Goal: Information Seeking & Learning: Compare options

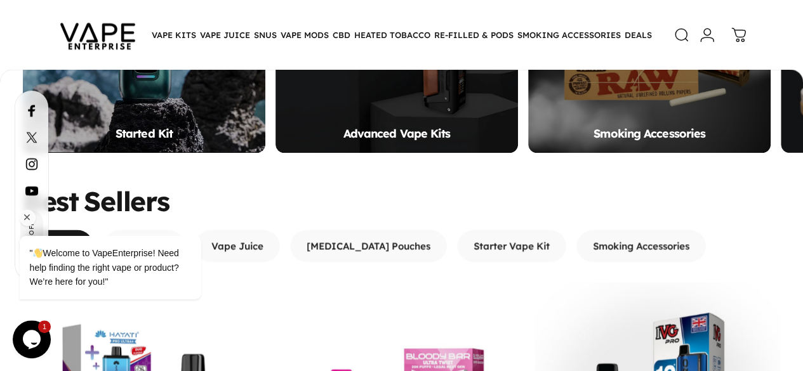
scroll to position [927, 0]
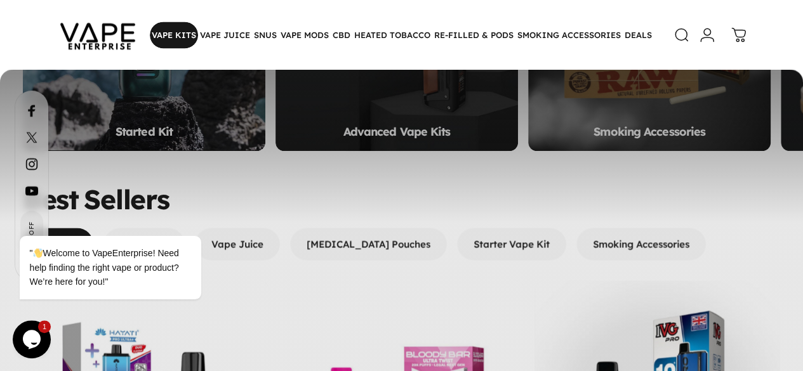
click at [171, 35] on magnet-element "VAPE KITS VAPE KITS" at bounding box center [174, 35] width 48 height 27
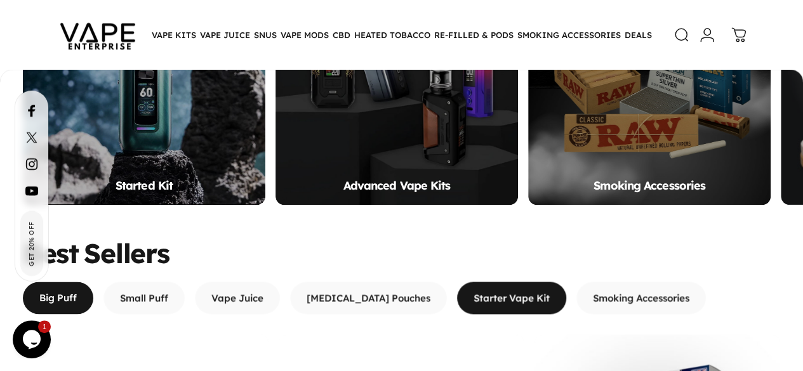
scroll to position [881, 0]
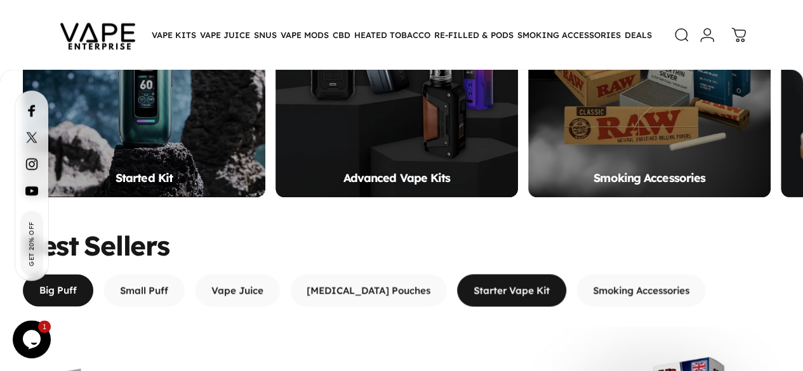
click at [462, 258] on span "button" at bounding box center [512, 290] width 164 height 65
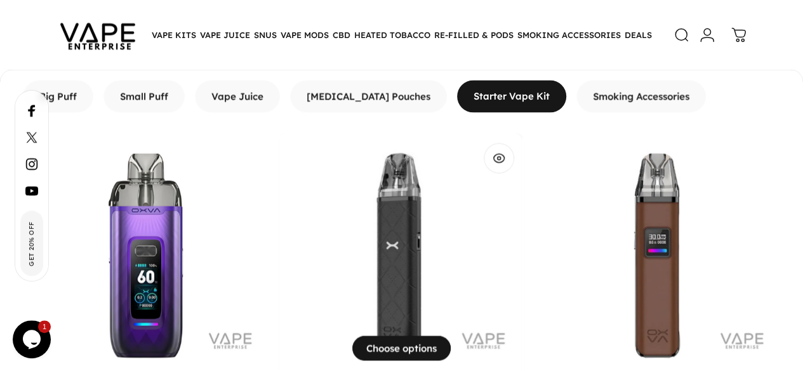
scroll to position [1091, 0]
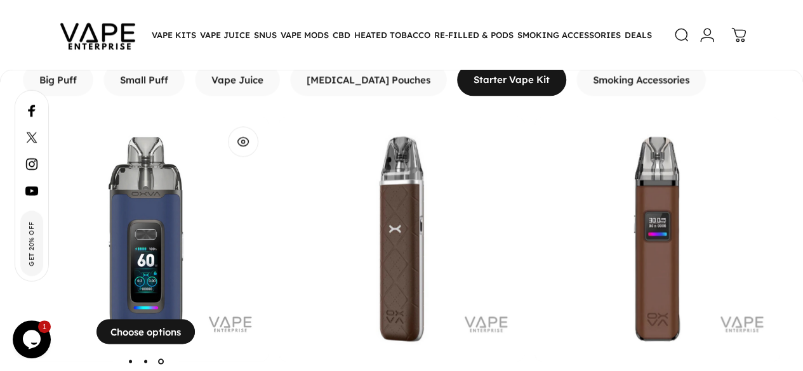
click at [154, 116] on img "OXVA VPrime Vape Kit" at bounding box center [146, 239] width 246 height 246
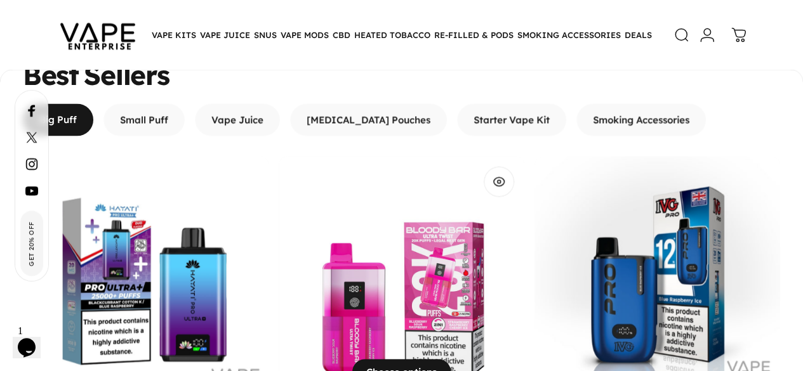
scroll to position [1237, 0]
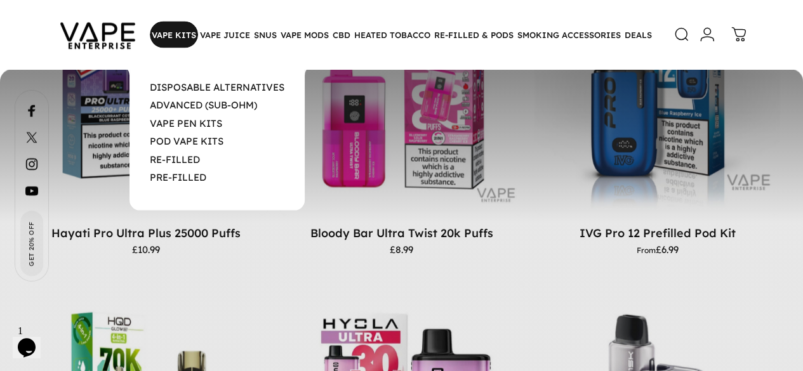
click at [166, 29] on magnet-element "VAPE KITS VAPE KITS" at bounding box center [174, 35] width 48 height 27
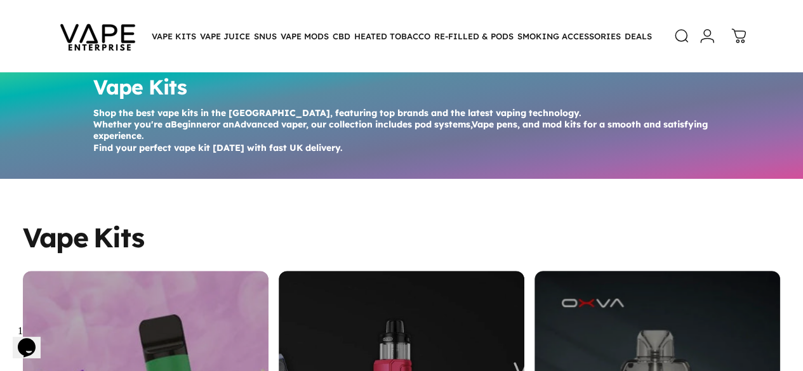
scroll to position [53, 0]
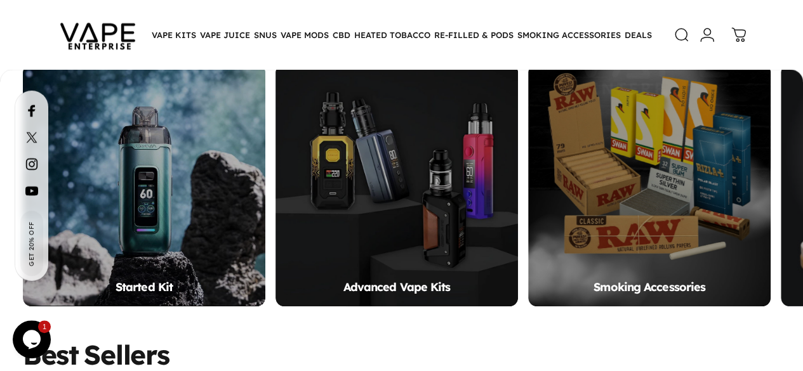
scroll to position [774, 0]
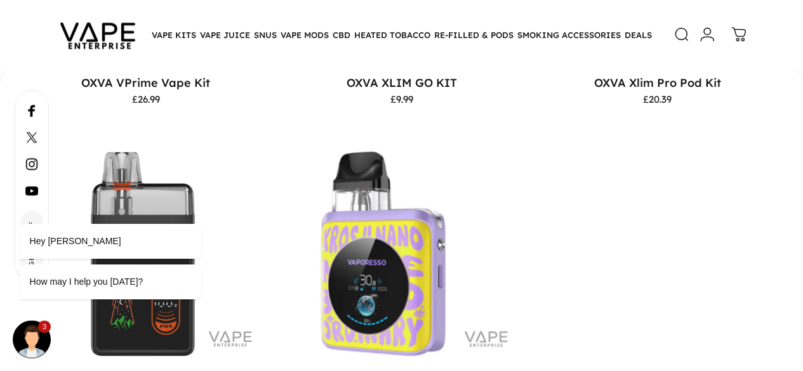
scroll to position [1390, 0]
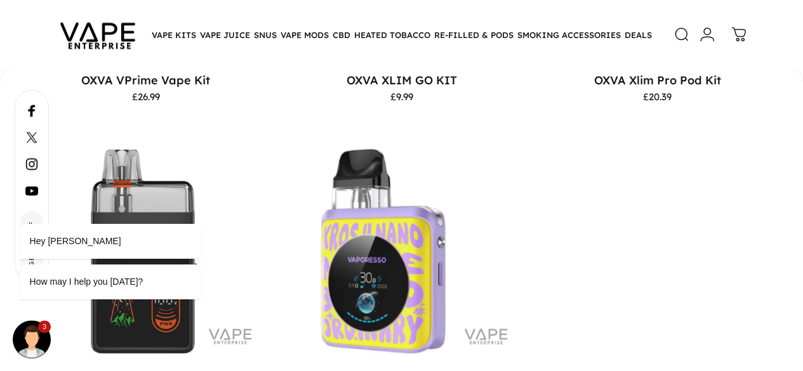
drag, startPoint x: 120, startPoint y: 36, endPoint x: 464, endPoint y: 161, distance: 366.3
click at [464, 161] on motion-list "View Choose options OXVA VPrime Vape Kit £26.99 Auroral Purple Black Carbon Bla…" at bounding box center [401, 123] width 757 height 613
click at [153, 152] on div "Hey buddy How may I help you today?" at bounding box center [127, 209] width 228 height 204
drag, startPoint x: 154, startPoint y: 148, endPoint x: 126, endPoint y: 151, distance: 27.5
click at [126, 151] on div "Hey buddy How may I help you today?" at bounding box center [127, 209] width 228 height 204
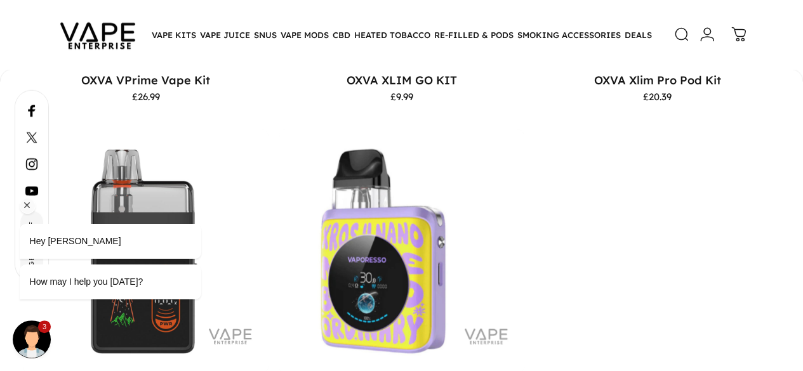
click at [126, 151] on div "Hey buddy How may I help you today?" at bounding box center [127, 209] width 228 height 204
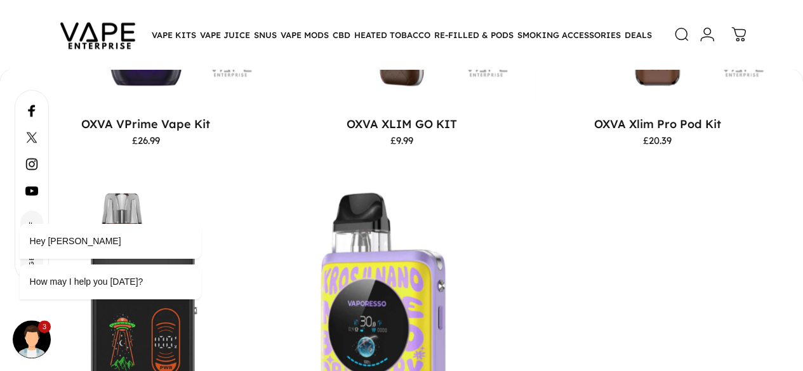
scroll to position [1358, 0]
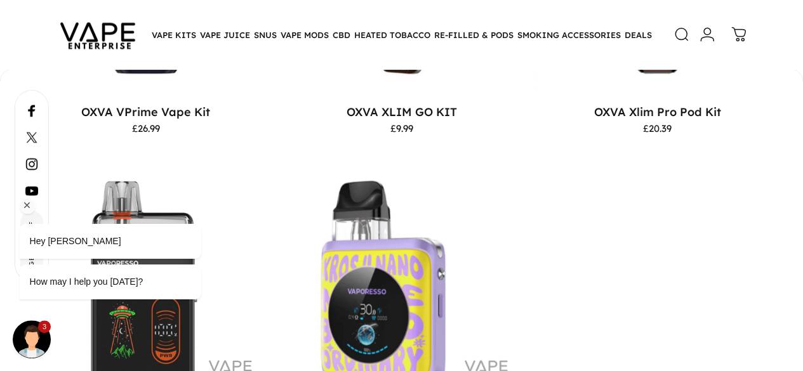
click at [119, 124] on div "Hey buddy How may I help you today?" at bounding box center [127, 209] width 228 height 204
click at [162, 179] on div "Hey buddy How may I help you today?" at bounding box center [127, 209] width 228 height 204
click at [165, 185] on div "Hey buddy How may I help you today?" at bounding box center [127, 209] width 228 height 204
drag, startPoint x: 152, startPoint y: 76, endPoint x: 464, endPoint y: 293, distance: 380.2
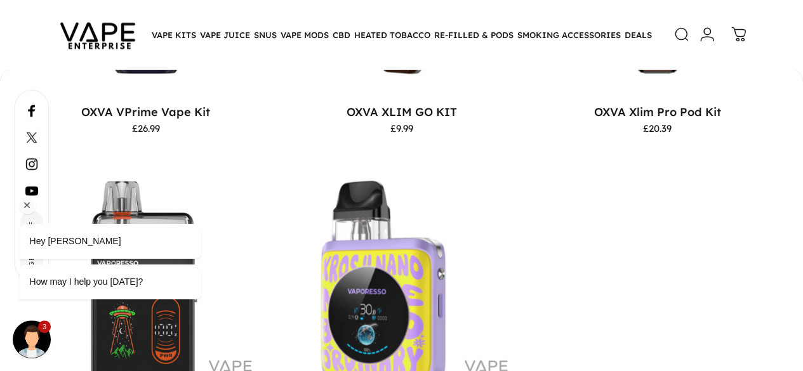
click at [178, 184] on div "Hey buddy How may I help you today?" at bounding box center [127, 209] width 228 height 204
click at [144, 120] on div "Hey buddy How may I help you today?" at bounding box center [127, 209] width 228 height 204
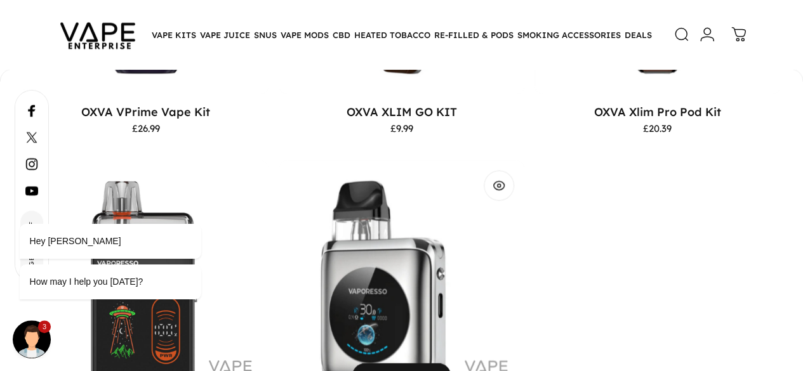
click at [279, 161] on img "Vaporesso XROS 4 Nano Pod Kit" at bounding box center [402, 284] width 246 height 246
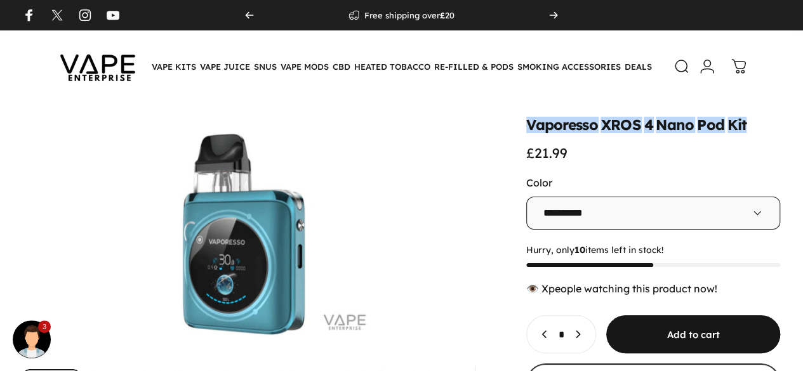
drag, startPoint x: 423, startPoint y: 128, endPoint x: 650, endPoint y: 115, distance: 226.9
click at [650, 115] on div "**********" at bounding box center [401, 299] width 803 height 393
copy split-words "Vaporesso XROS 4 Nano Pod Kit"
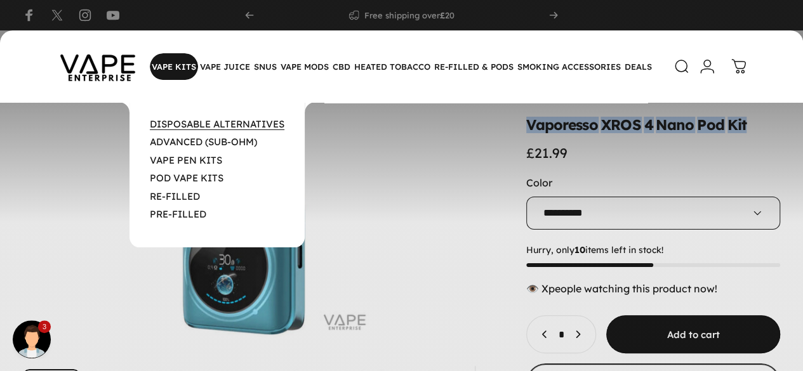
click at [191, 122] on link "DISPOSABLE ALTERNATIVES" at bounding box center [217, 124] width 135 height 12
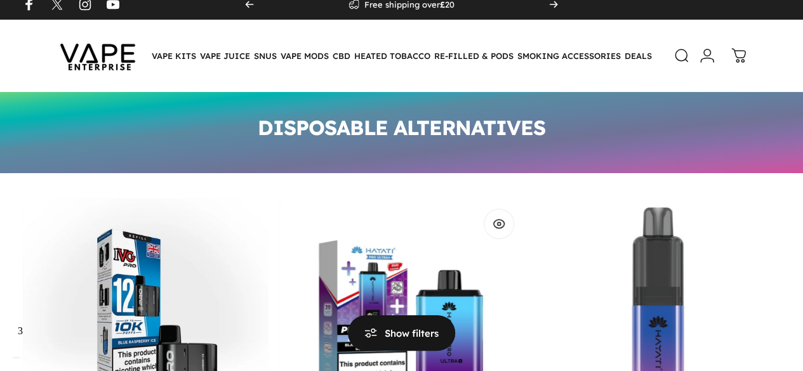
scroll to position [10, 0]
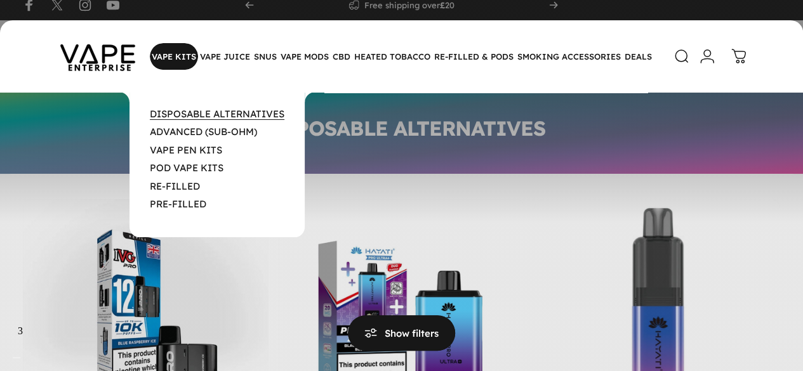
click at [197, 110] on link "DISPOSABLE ALTERNATIVES" at bounding box center [217, 114] width 135 height 12
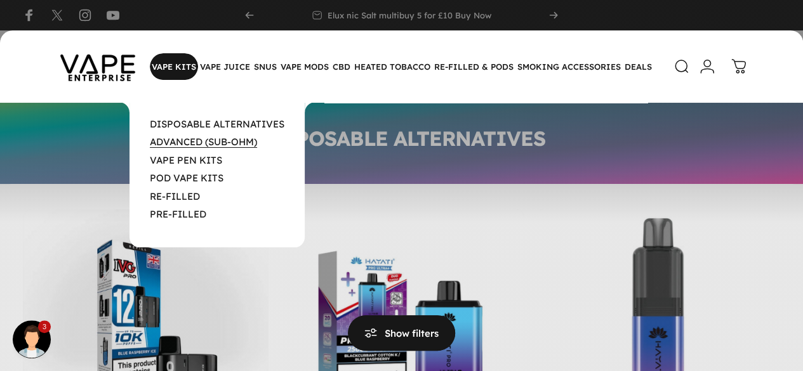
click at [187, 142] on link "ADVANCED (SUB-OHM)" at bounding box center [203, 142] width 107 height 12
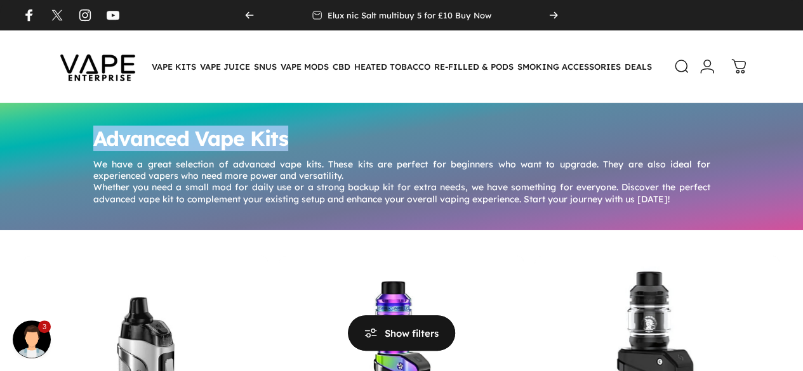
drag, startPoint x: 95, startPoint y: 136, endPoint x: 297, endPoint y: 141, distance: 201.8
click at [297, 141] on h1 "Advanced Vape Kits" at bounding box center [401, 138] width 617 height 20
copy h1 "Advanced Vape Kits"
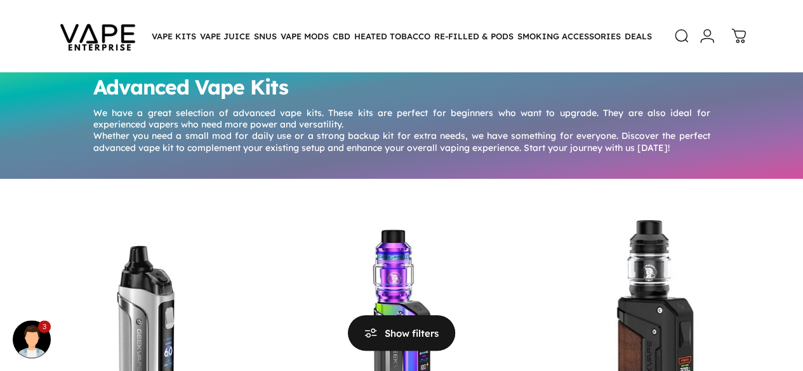
click at [83, 160] on div "Advanced Vape Kits We have a great selection of advanced vape kits. These kits …" at bounding box center [402, 115] width 642 height 102
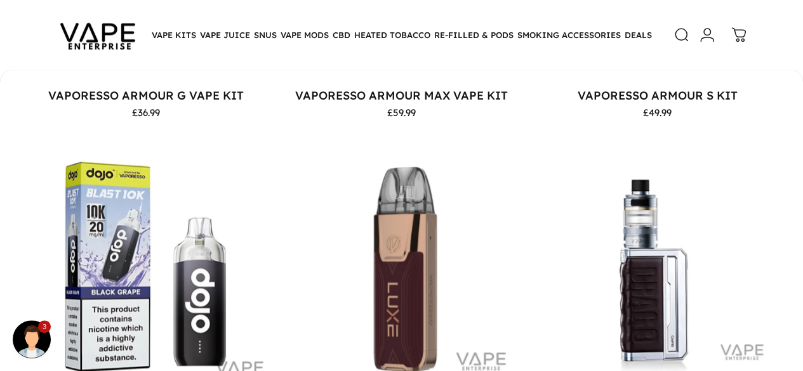
scroll to position [805, 0]
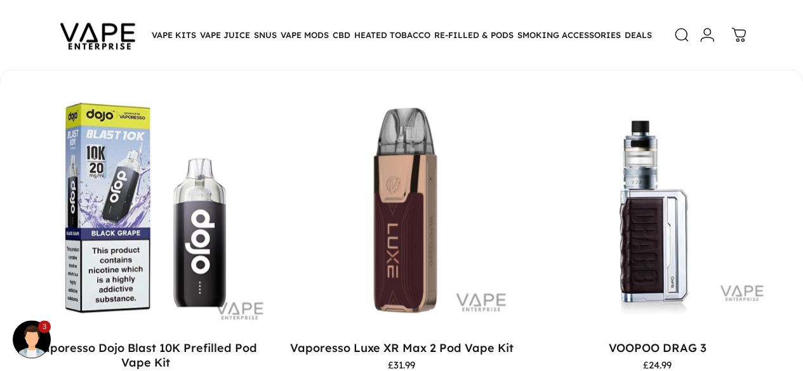
drag, startPoint x: 289, startPoint y: 217, endPoint x: 332, endPoint y: 223, distance: 44.2
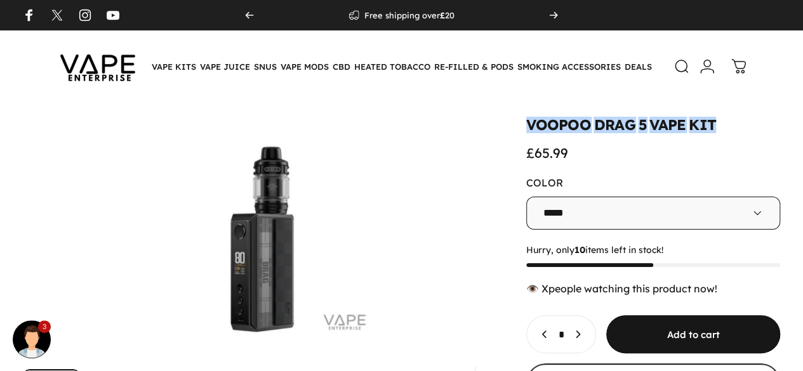
drag, startPoint x: 421, startPoint y: 126, endPoint x: 620, endPoint y: 119, distance: 198.7
click at [620, 119] on div "VOOPOO DRAG 5 VAPE KIT £65.99" at bounding box center [653, 139] width 254 height 43
copy split-words "VOOPOO DRAG 5 VAPE KIT"
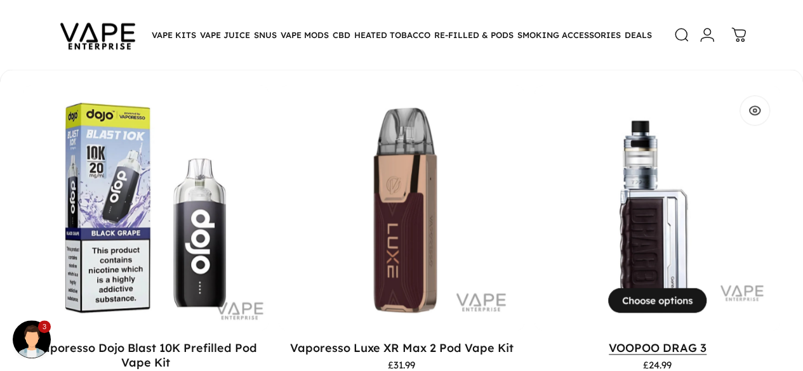
click at [609, 341] on link "VOOPOO DRAG 3" at bounding box center [658, 348] width 98 height 14
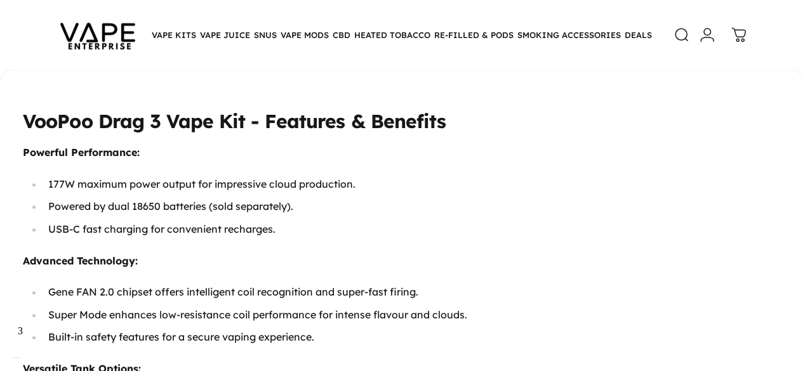
scroll to position [537, 0]
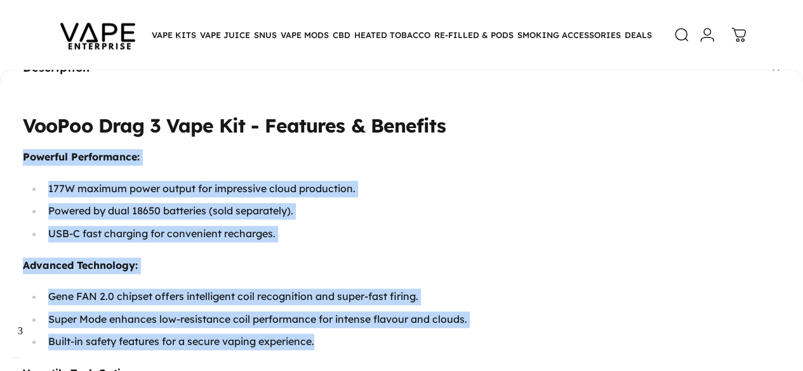
drag, startPoint x: 30, startPoint y: 148, endPoint x: 326, endPoint y: 337, distance: 350.4
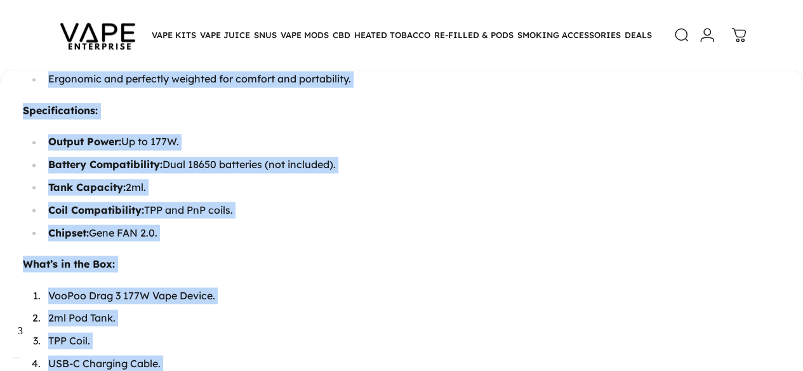
scroll to position [1070, 0]
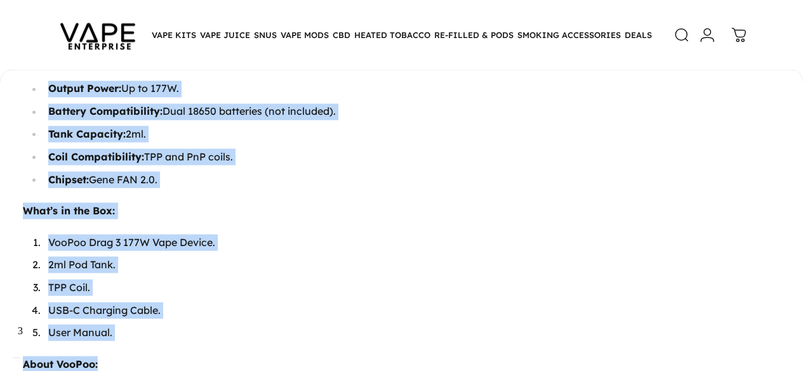
drag, startPoint x: 34, startPoint y: 192, endPoint x: 279, endPoint y: 176, distance: 245.5
click at [279, 176] on div "VooPoo Drag 3 Vape Kit - Features & Benefits Powerful Performance: 177W maximum…" at bounding box center [401, 8] width 757 height 857
copy div "VooPoo Drag 3 Vape Kit - Features & Benefits Powerful Performance: 177W maximum…"
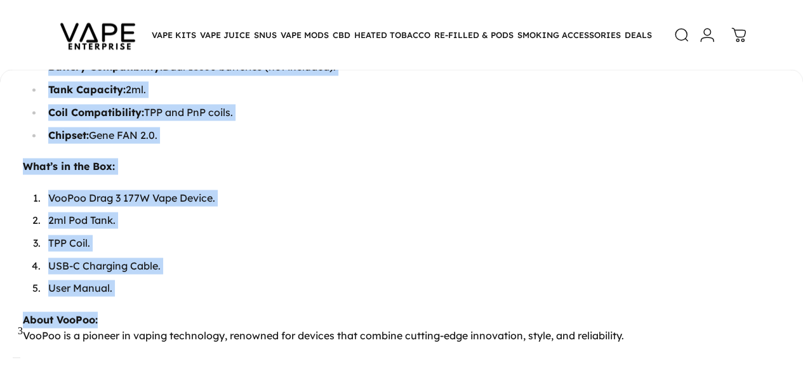
scroll to position [1108, 0]
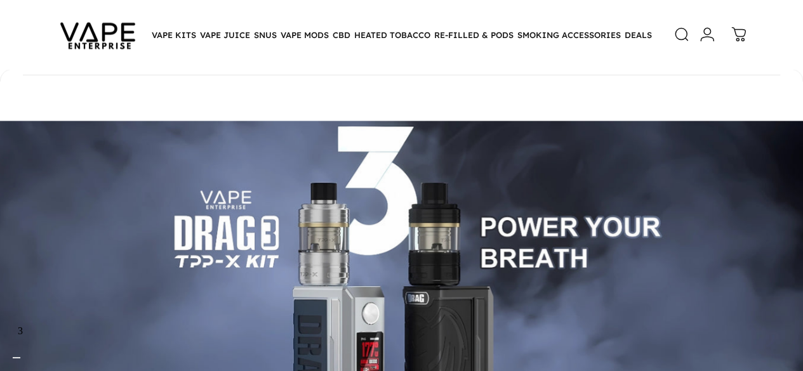
drag, startPoint x: 135, startPoint y: 284, endPoint x: 155, endPoint y: 102, distance: 183.2
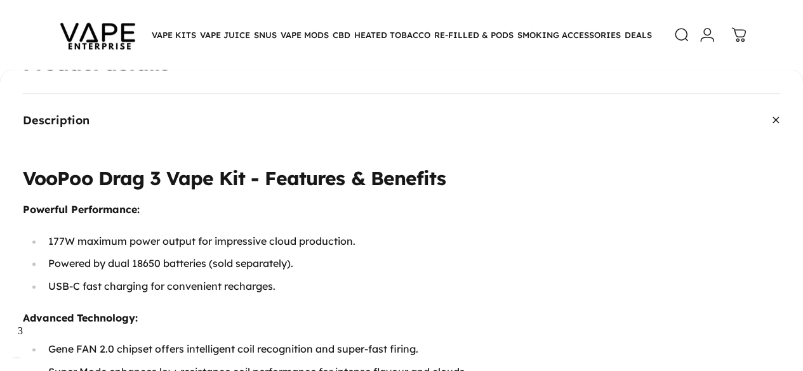
scroll to position [484, 0]
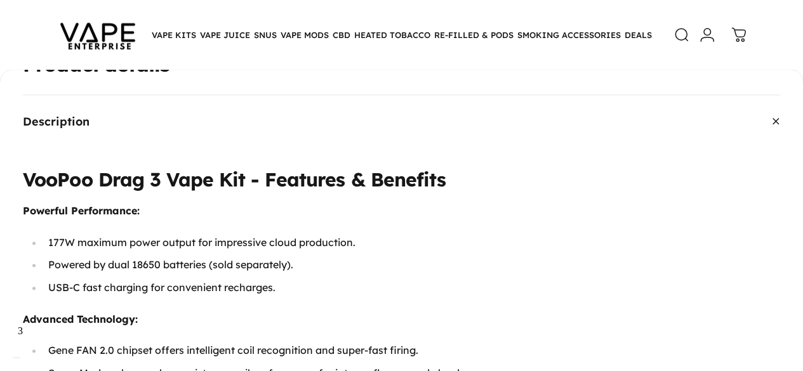
click at [32, 169] on h3 "VooPoo Drag 3 Vape Kit - Features & Benefits" at bounding box center [401, 179] width 757 height 27
click at [31, 115] on span "Description" at bounding box center [56, 120] width 67 height 11
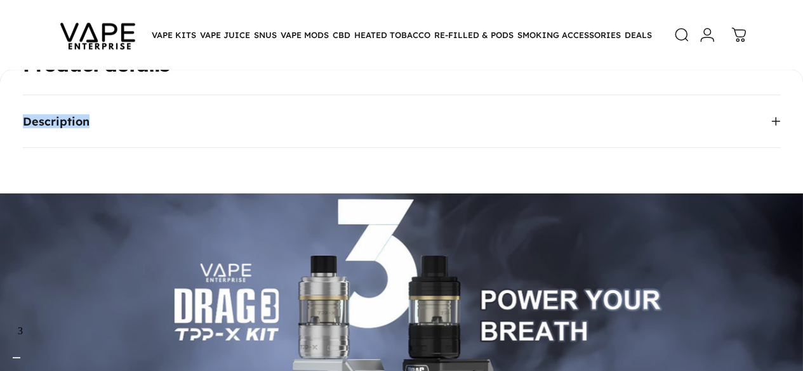
click at [31, 115] on span "Description" at bounding box center [56, 120] width 67 height 11
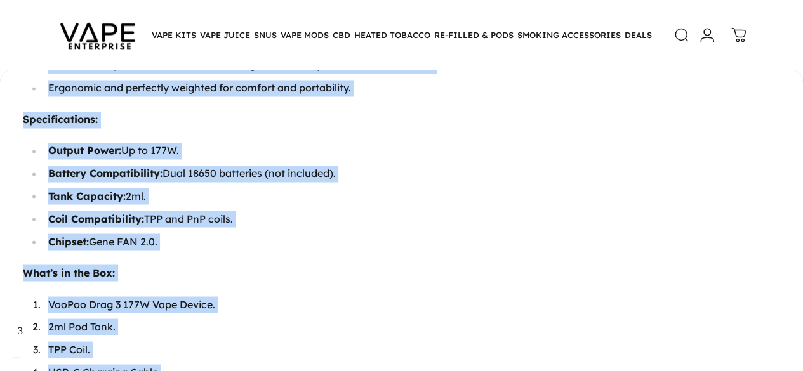
scroll to position [1090, 0]
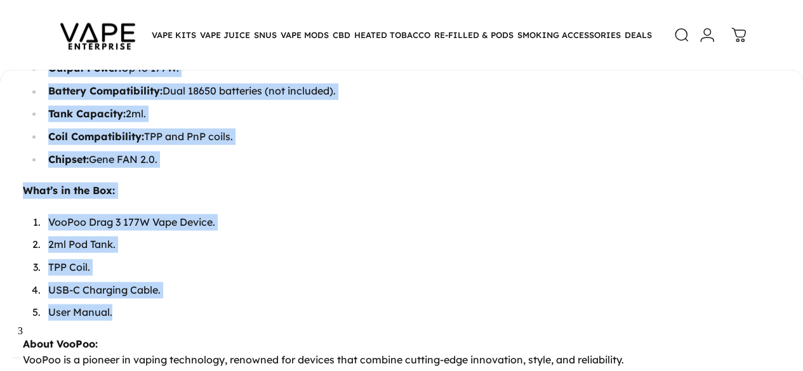
drag, startPoint x: 25, startPoint y: 160, endPoint x: 128, endPoint y: 304, distance: 177.0
copy div "VooPoo Drag 3 Vape Kit - Features & Benefits Powerful Performance: 177W maximum…"
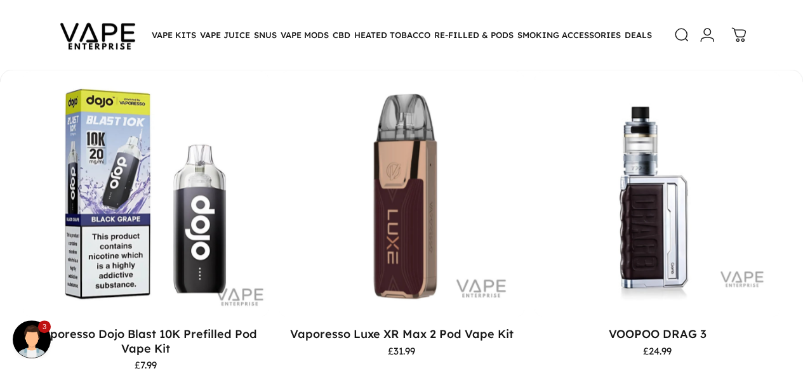
scroll to position [818, 0]
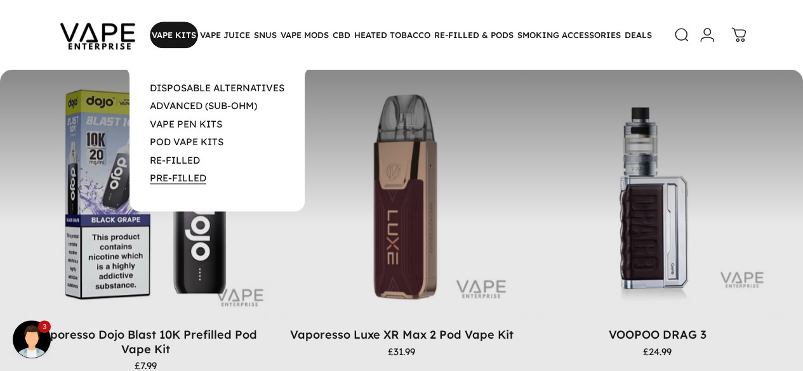
click at [190, 180] on link "PRE-FILLED" at bounding box center [178, 178] width 56 height 12
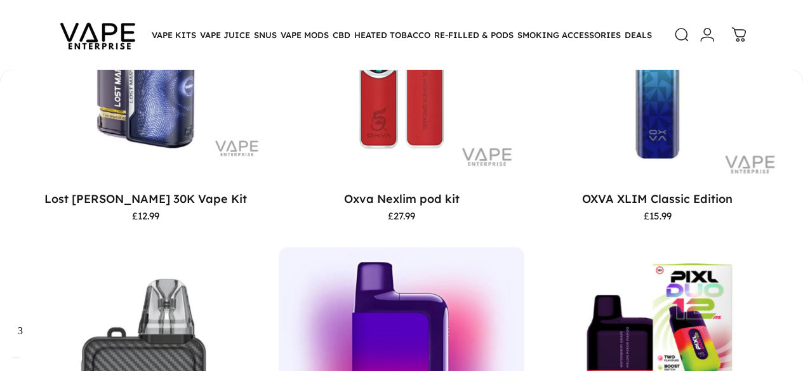
scroll to position [2611, 0]
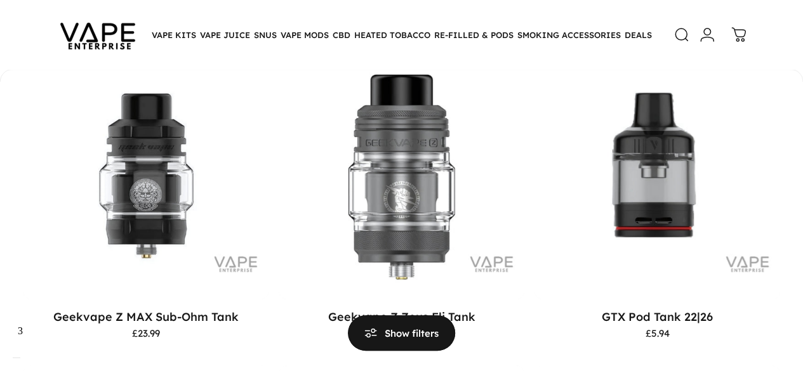
scroll to position [234, 0]
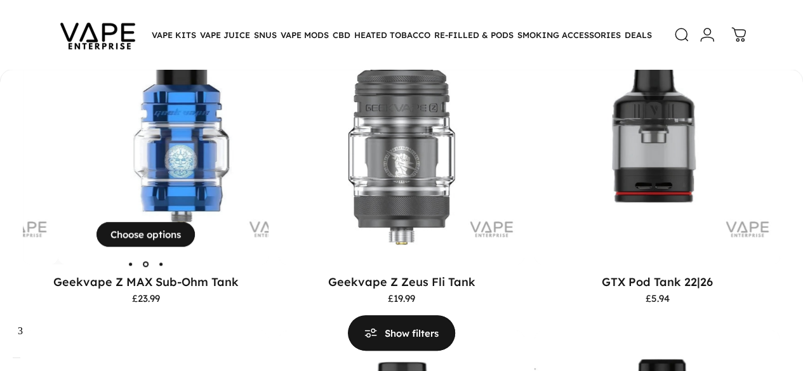
click at [147, 178] on img "Geekvape Z MAX Sub-Ohm Tank" at bounding box center [181, 142] width 246 height 246
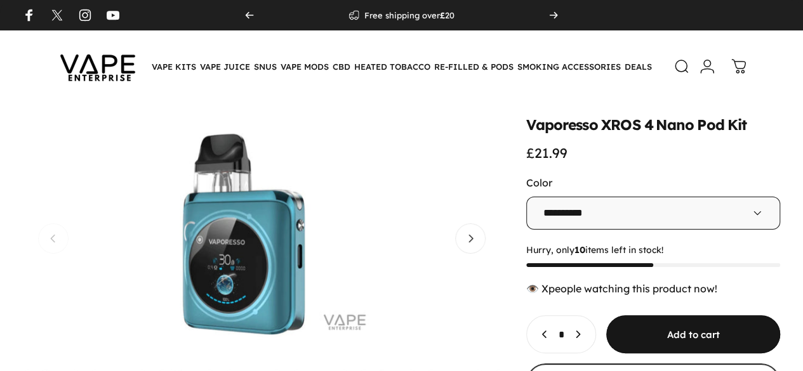
click at [230, 221] on button "Open media 7 in modal" at bounding box center [262, 238] width 478 height 241
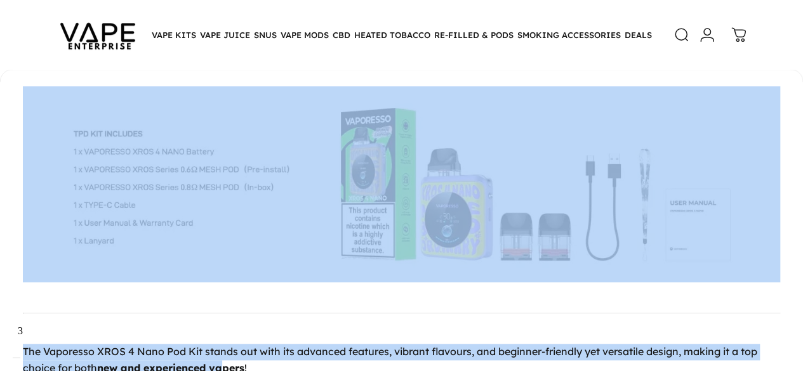
scroll to position [2888, 0]
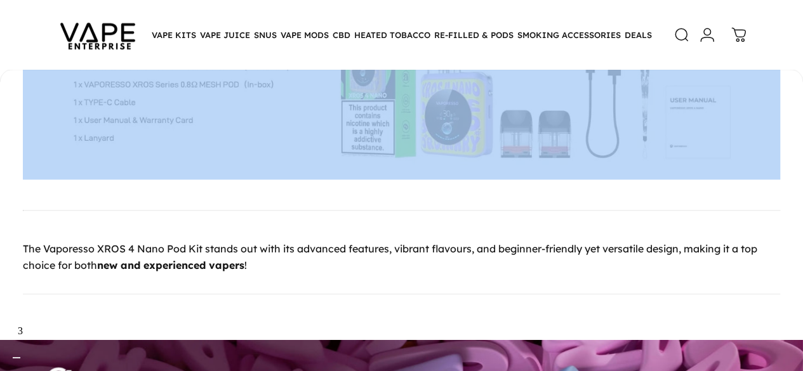
drag, startPoint x: 30, startPoint y: 157, endPoint x: 214, endPoint y: 173, distance: 184.7
copy details "Description The Vaporesso XROS 4 Nano Pod Kit is a feature-packed vaping device…"
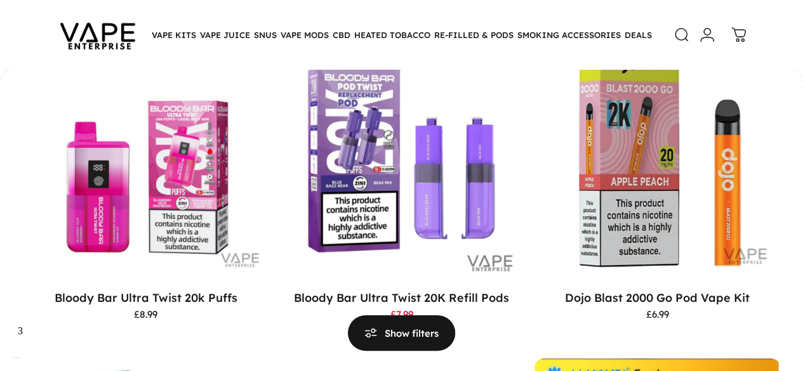
scroll to position [265, 0]
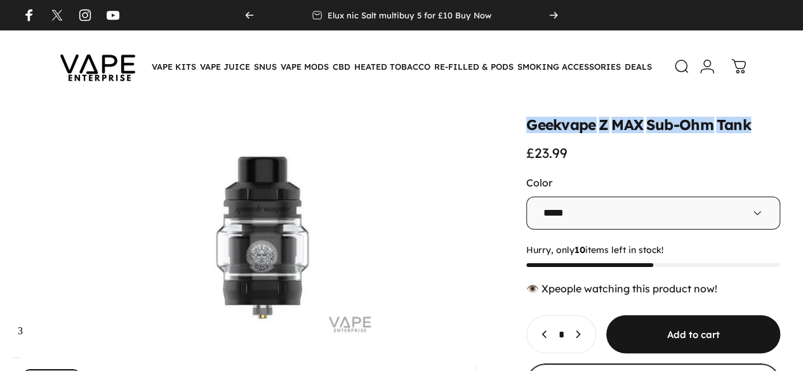
drag, startPoint x: 423, startPoint y: 129, endPoint x: 649, endPoint y: 134, distance: 225.9
click at [649, 134] on div "Geekvape Z MAX Sub-Ohm Tank £23.99" at bounding box center [653, 139] width 254 height 43
copy split-words "Geekvape Z MAX Sub-Ohm Tank"
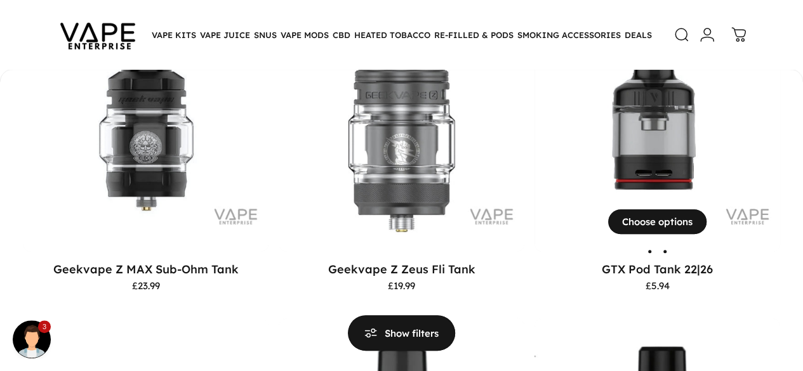
scroll to position [245, 0]
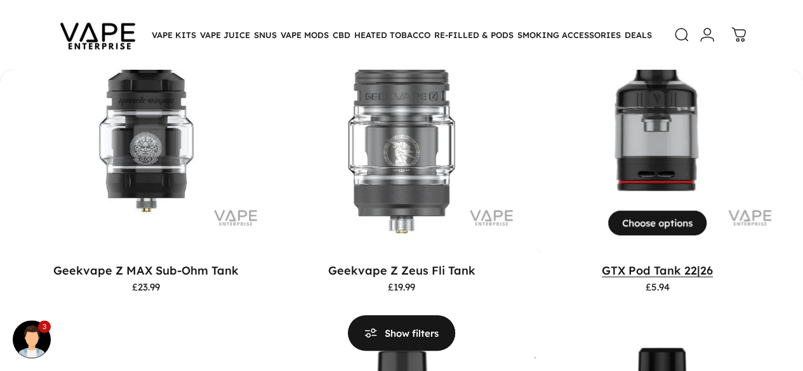
click at [602, 263] on link "GTX Pod Tank 22|26" at bounding box center [657, 270] width 111 height 14
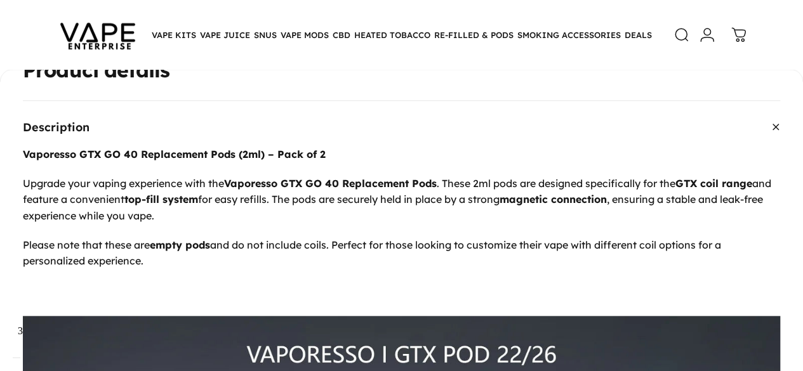
scroll to position [511, 0]
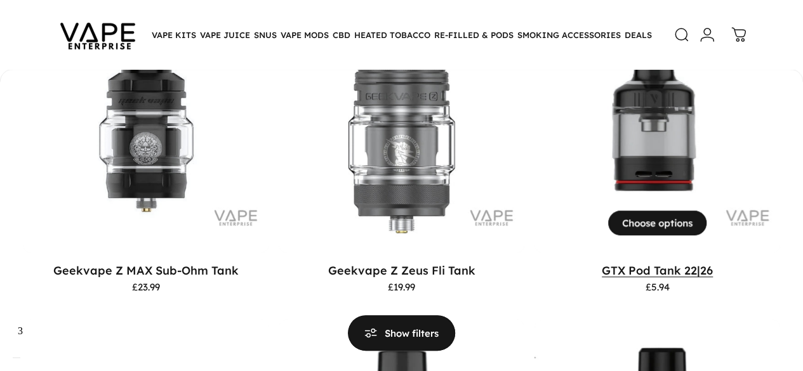
click at [602, 263] on link "GTX Pod Tank 22|26" at bounding box center [657, 270] width 111 height 14
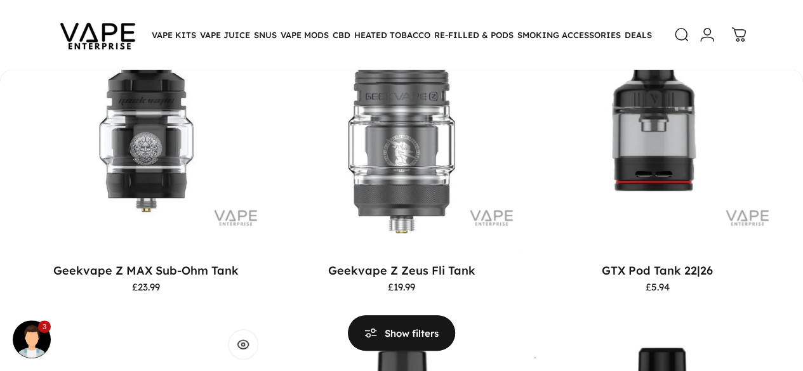
drag, startPoint x: 0, startPoint y: 0, endPoint x: 637, endPoint y: 270, distance: 692.0
drag, startPoint x: 637, startPoint y: 270, endPoint x: 658, endPoint y: 266, distance: 21.4
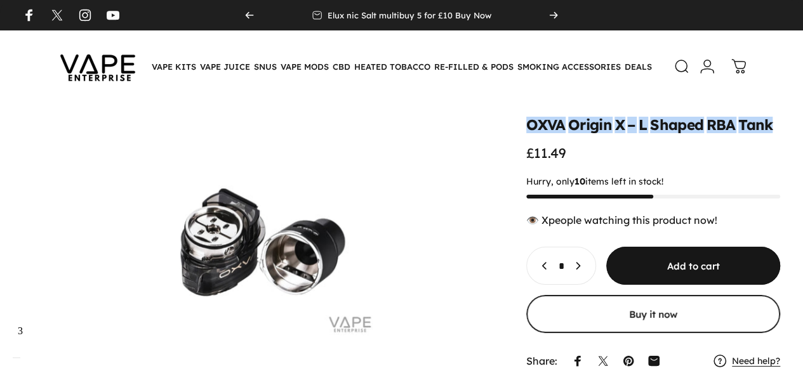
drag, startPoint x: 419, startPoint y: 127, endPoint x: 672, endPoint y: 123, distance: 252.6
click at [672, 123] on div "OXVA Origin X – L Shaped RBA Tank £11.49" at bounding box center [653, 139] width 254 height 43
copy split-words "OXVA Origin X – L Shaped RBA Tank"
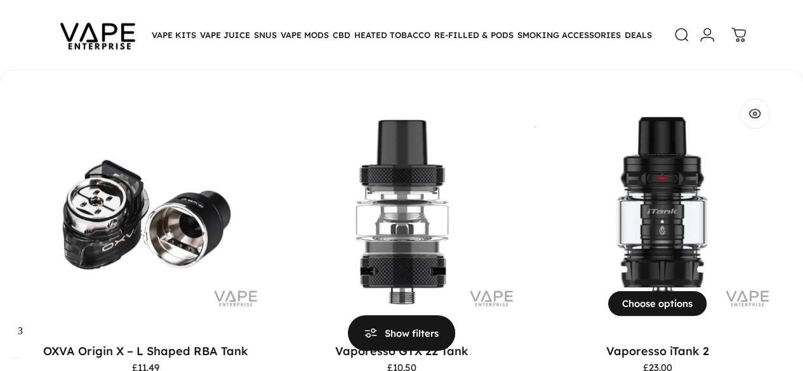
scroll to position [478, 0]
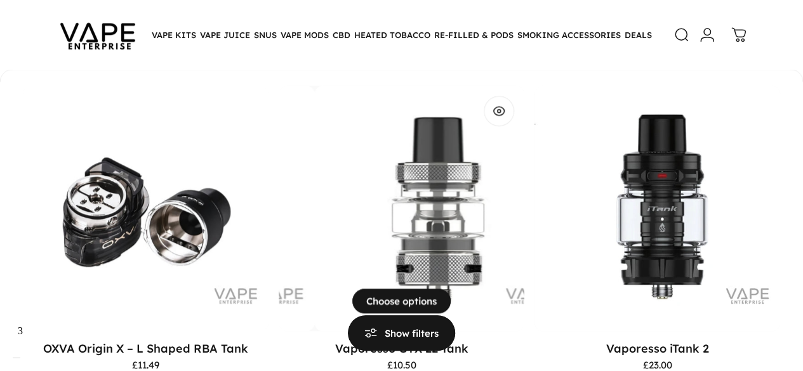
click at [314, 172] on img "Vaporesso GTX 22 Tank" at bounding box center [437, 209] width 246 height 246
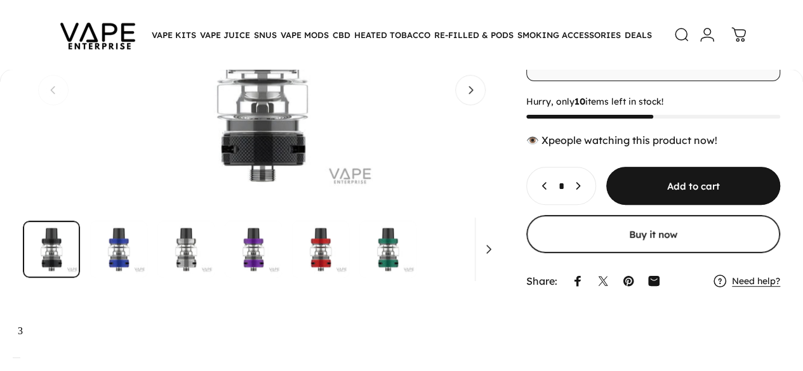
scroll to position [145, 0]
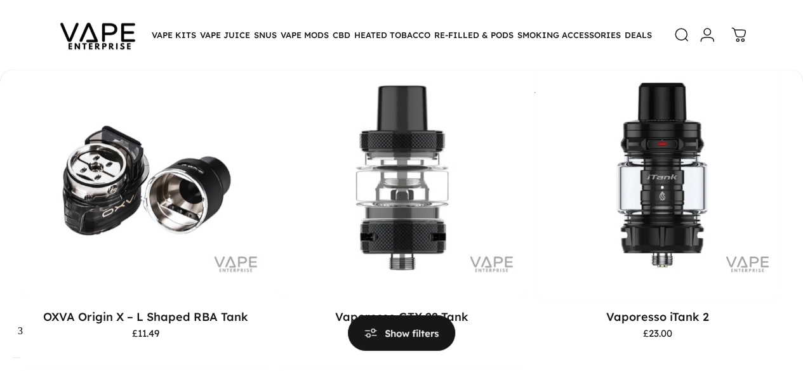
scroll to position [513, 0]
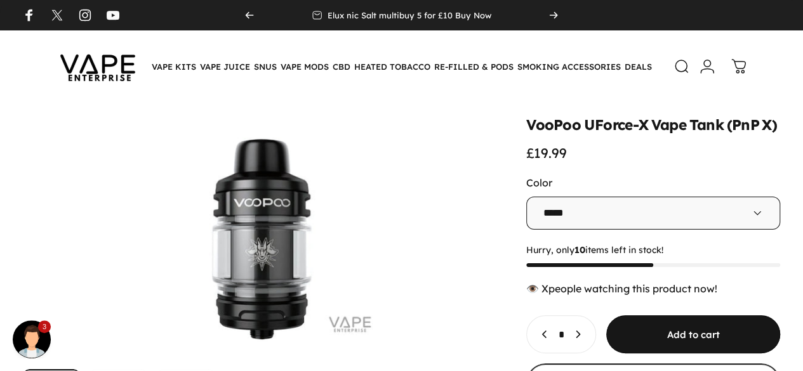
click at [526, 125] on animate-element "VooPoo" at bounding box center [553, 125] width 55 height 15
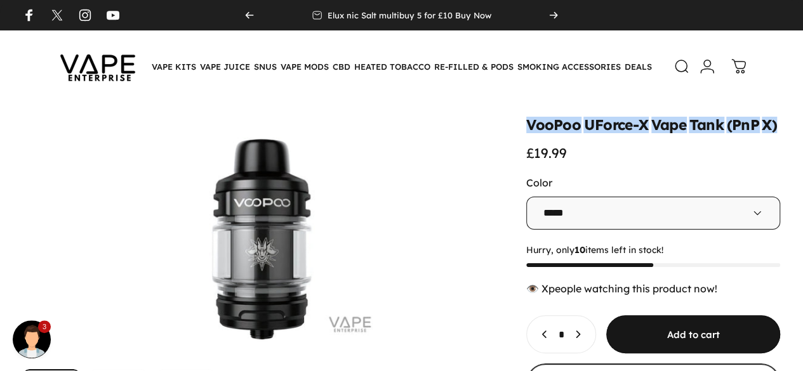
drag, startPoint x: 421, startPoint y: 125, endPoint x: 690, endPoint y: 128, distance: 269.0
click at [690, 128] on div "VooPoo UForce-X Vape Tank (PnP X) £19.99" at bounding box center [653, 139] width 254 height 43
copy split-words "VooPoo UForce-X Vape Tank (PnP X)"
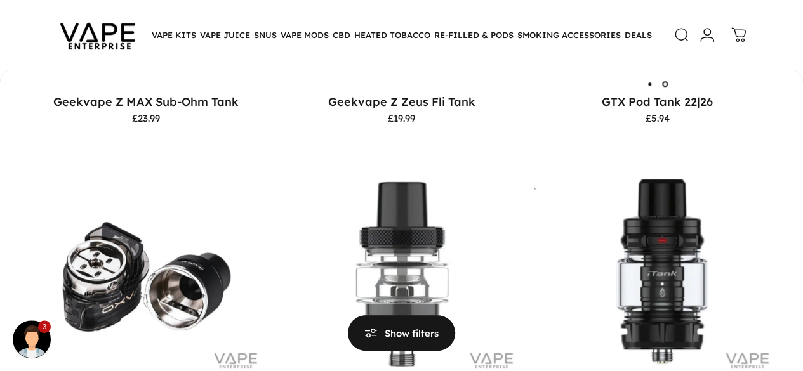
scroll to position [416, 0]
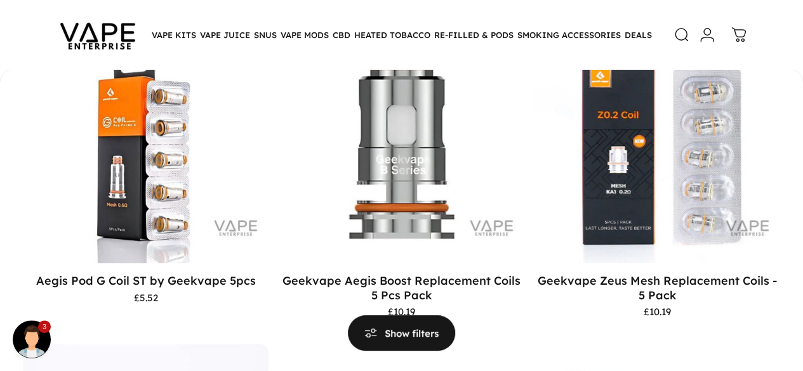
scroll to position [264, 0]
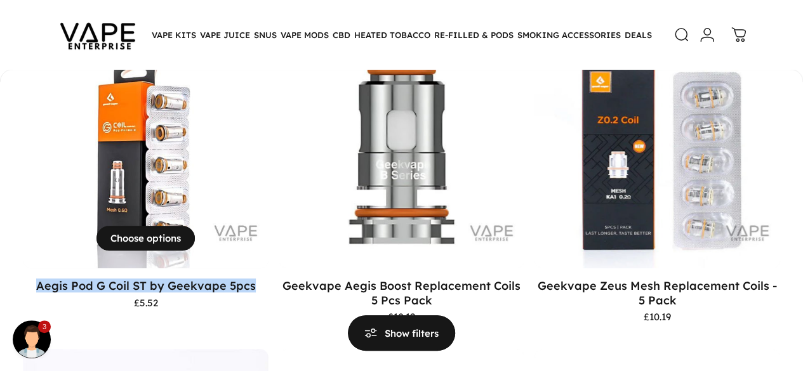
drag, startPoint x: 43, startPoint y: 281, endPoint x: 165, endPoint y: 295, distance: 122.6
click at [165, 293] on p "Aegis Pod G Coil ST by Geekvape 5pcs" at bounding box center [146, 286] width 246 height 14
copy link "Aegis Pod G Coil ST by Geekvape 5pcs"
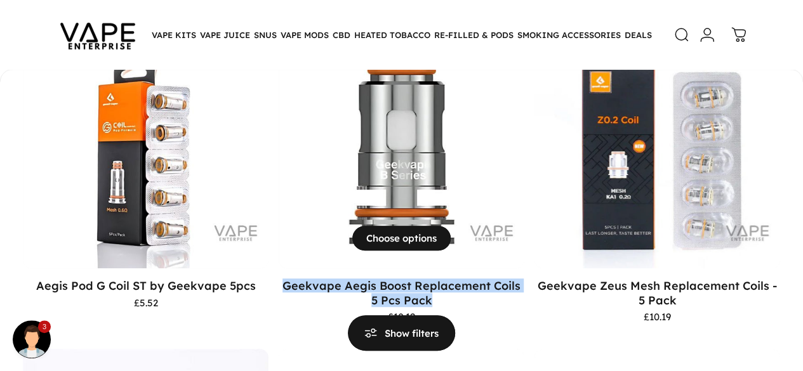
drag, startPoint x: 239, startPoint y: 279, endPoint x: 392, endPoint y: 292, distance: 154.1
click at [392, 292] on p "Geekvape Aegis Boost Replacement Coils 5 Pcs Pack" at bounding box center [402, 293] width 246 height 29
copy link "Geekvape Aegis Boost Replacement Coils 5 Pcs Pack"
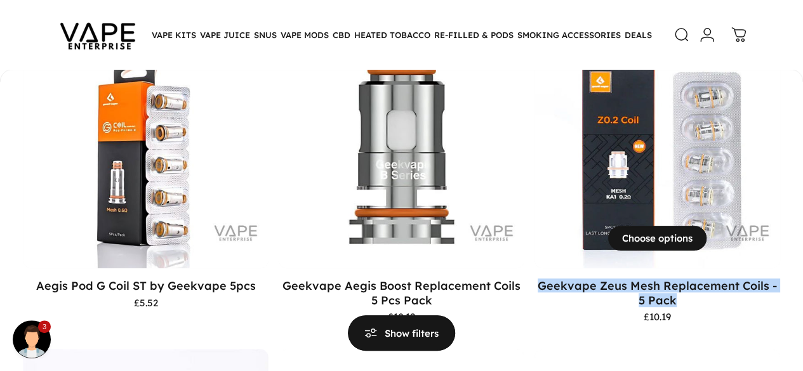
drag, startPoint x: 426, startPoint y: 276, endPoint x: 576, endPoint y: 294, distance: 150.8
click at [576, 294] on p "Geekvape Zeus Mesh Replacement Coils - 5 Pack" at bounding box center [657, 293] width 246 height 29
copy link "Geekvape Zeus Mesh Replacement Coils - 5 Pack"
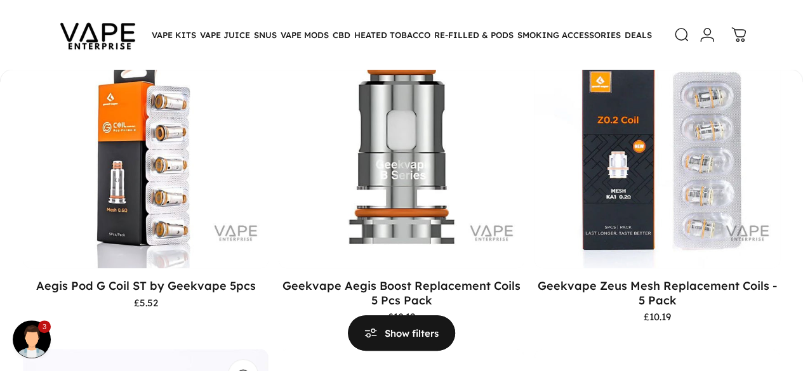
drag, startPoint x: 607, startPoint y: 279, endPoint x: 727, endPoint y: 296, distance: 121.1
copy link "Oxva Unicoil Replacement Coils 5 pack"
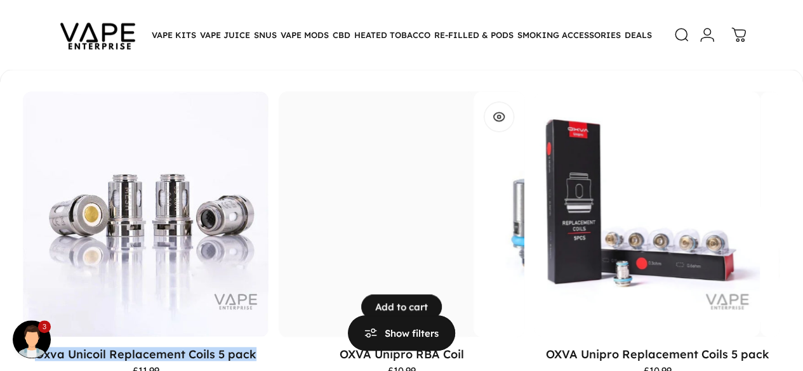
scroll to position [603, 0]
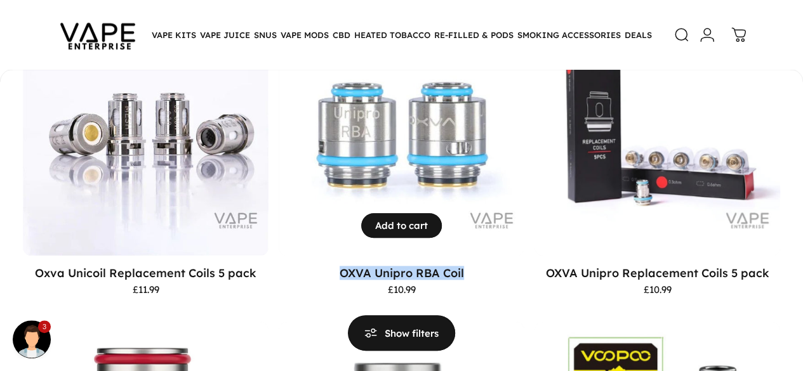
drag, startPoint x: 52, startPoint y: 194, endPoint x: 202, endPoint y: 204, distance: 150.0
click at [279, 266] on p "OXVA Unipro RBA Coil" at bounding box center [402, 273] width 246 height 14
copy link "OXVA Unipro RBA Coil"
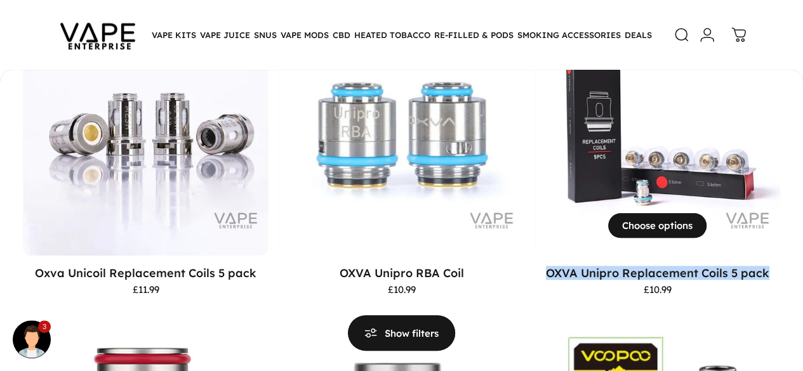
drag, startPoint x: 224, startPoint y: 199, endPoint x: 350, endPoint y: 211, distance: 126.9
click at [534, 266] on p "OXVA Unipro Replacement Coils 5 pack" at bounding box center [657, 273] width 246 height 14
copy link "OXVA Unipro Replacement Coils 5 pack"
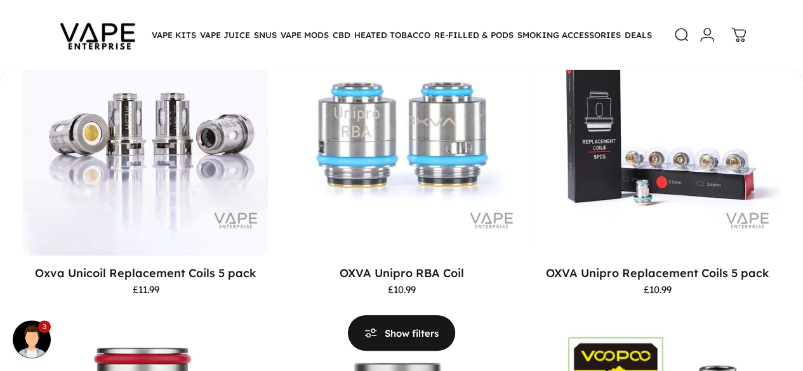
drag, startPoint x: 404, startPoint y: 200, endPoint x: 585, endPoint y: 199, distance: 181.5
click at [585, 199] on motion-list "View Choose options Aegis Pod G Coil ST by Geekvape 5pcs £5.52 View" at bounding box center [401, 316] width 757 height 1265
copy link "Vaporesso GTi Mesh Coil (5pcs)"
drag, startPoint x: 596, startPoint y: 195, endPoint x: 753, endPoint y: 204, distance: 157.6
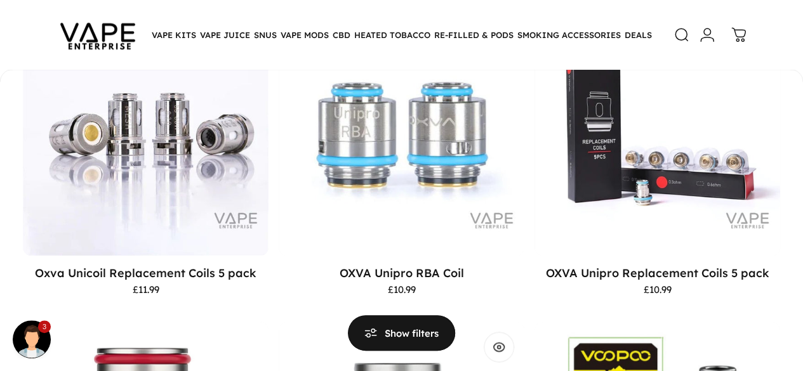
copy link "Vaporesso GTX Replacement Coils (5pcs)"
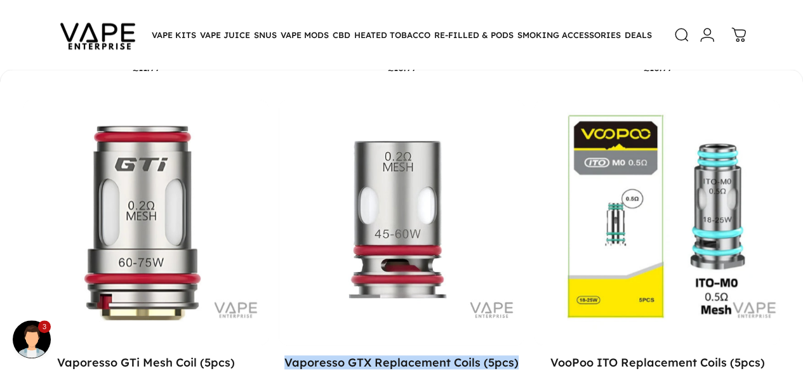
scroll to position [832, 0]
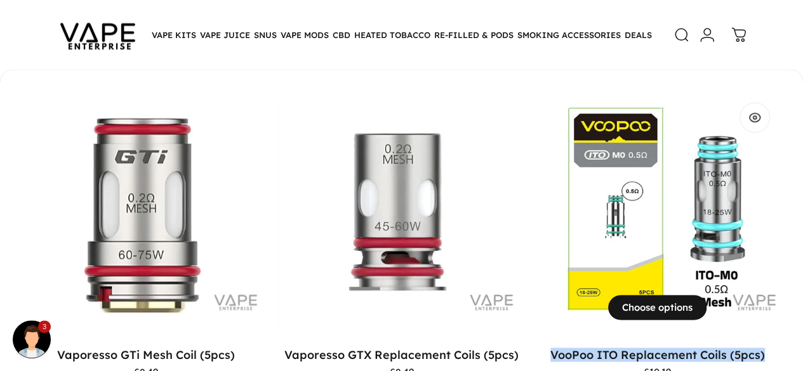
drag, startPoint x: 23, startPoint y: 222, endPoint x: 143, endPoint y: 239, distance: 121.1
click at [143, 239] on div "**********" at bounding box center [401, 86] width 803 height 1265
copy link "VooPoo ITO Replacement Coils (5pcs)"
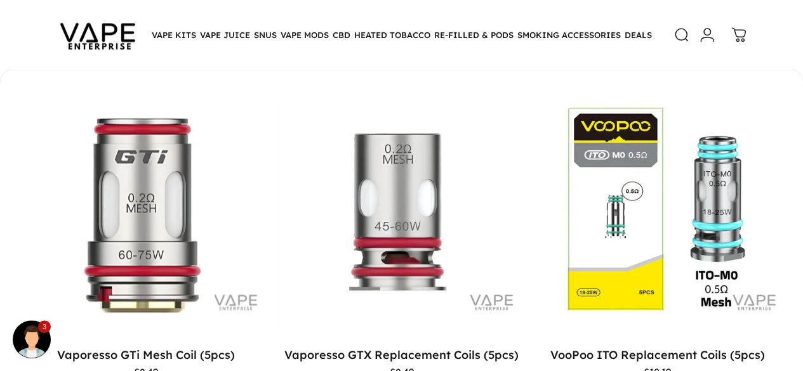
drag, startPoint x: 223, startPoint y: 220, endPoint x: 361, endPoint y: 241, distance: 139.9
copy link "VooPoo PnP X Replacement Coils 5 Pack"
drag, startPoint x: 419, startPoint y: 228, endPoint x: 575, endPoint y: 250, distance: 157.6
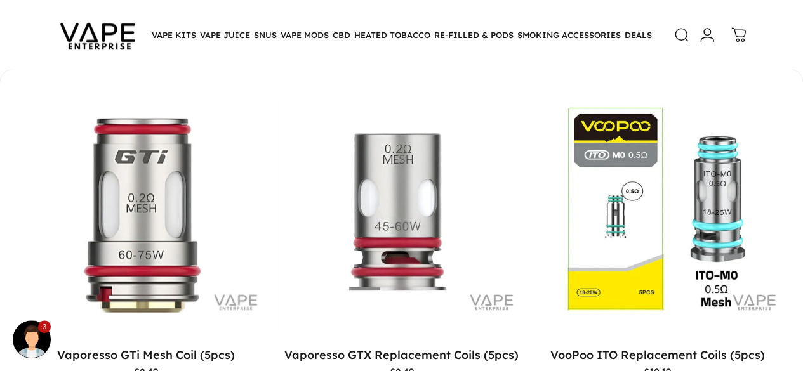
click at [584, 315] on div "**********" at bounding box center [401, 105] width 803 height 1353
drag, startPoint x: 574, startPoint y: 240, endPoint x: 423, endPoint y: 220, distance: 151.7
drag, startPoint x: 595, startPoint y: 227, endPoint x: 769, endPoint y: 235, distance: 174.0
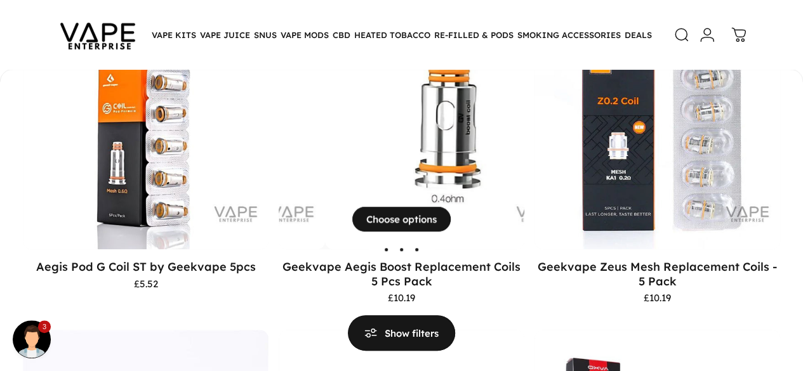
scroll to position [300, 0]
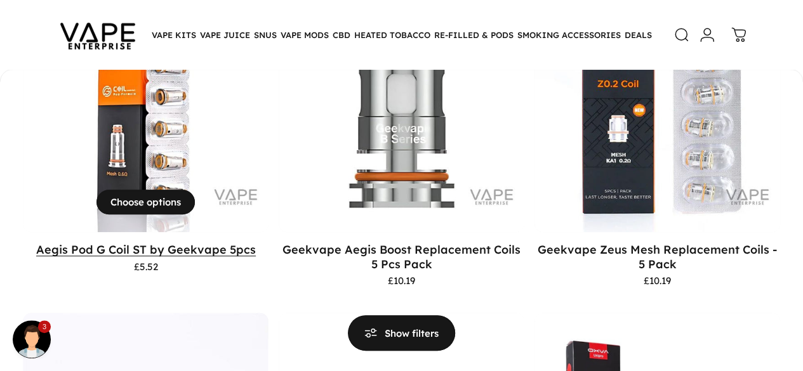
click at [130, 247] on link "Aegis Pod G Coil ST by Geekvape 5pcs" at bounding box center [146, 249] width 220 height 14
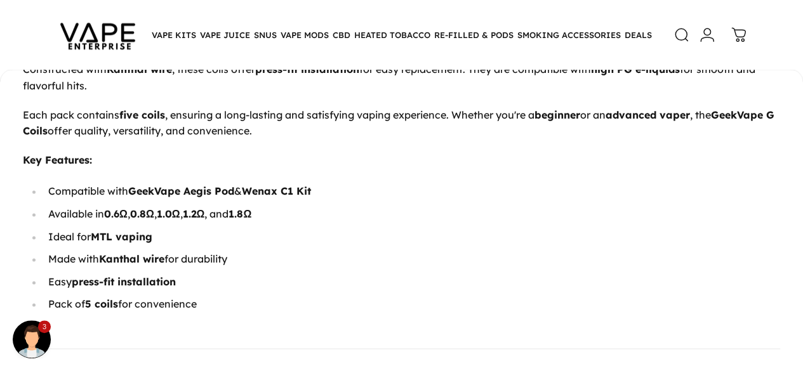
scroll to position [787, 0]
